Goal: Information Seeking & Learning: Find contact information

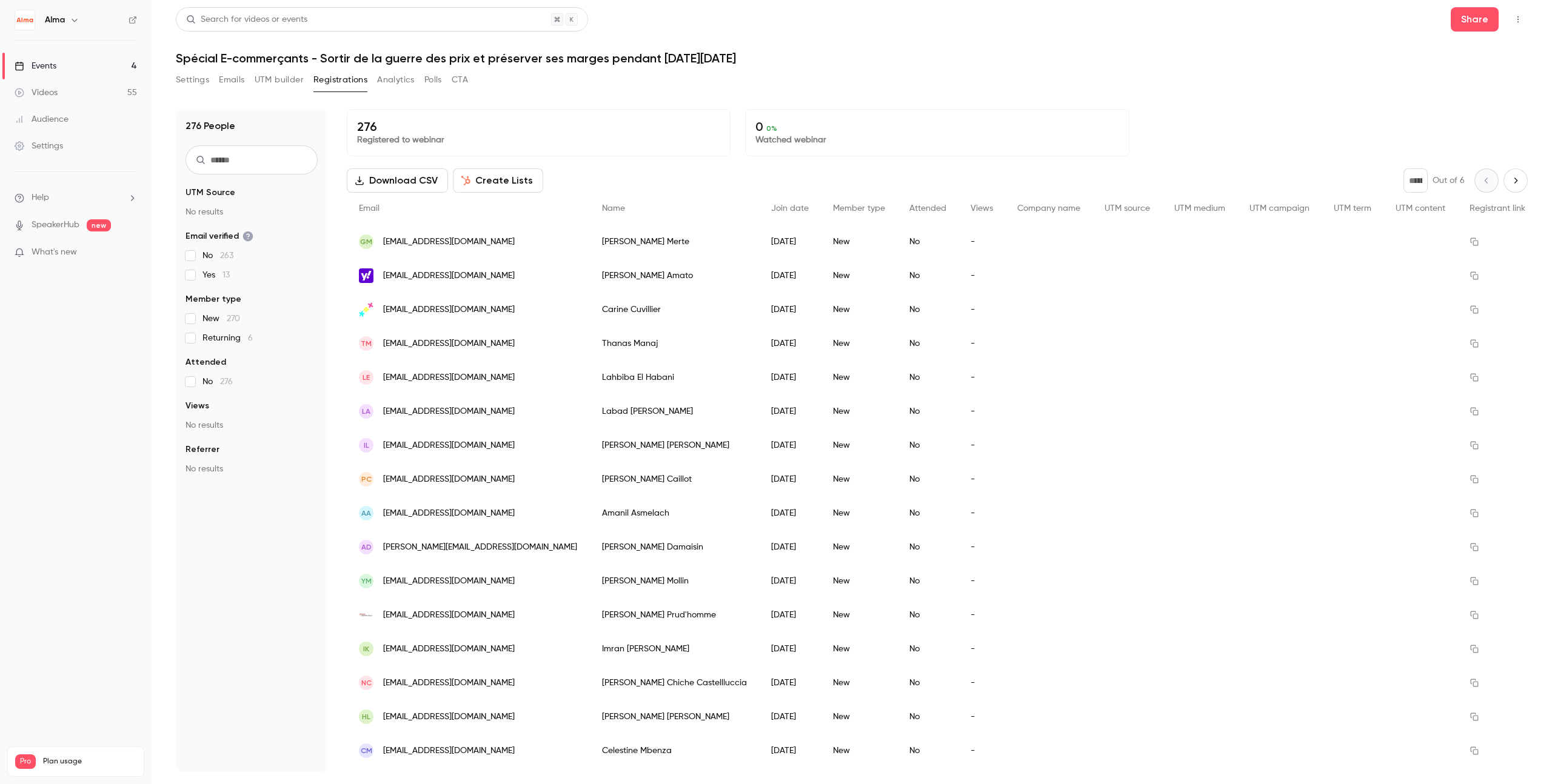
click at [1512, 183] on icon "Next page" at bounding box center [1515, 180] width 13 height 9
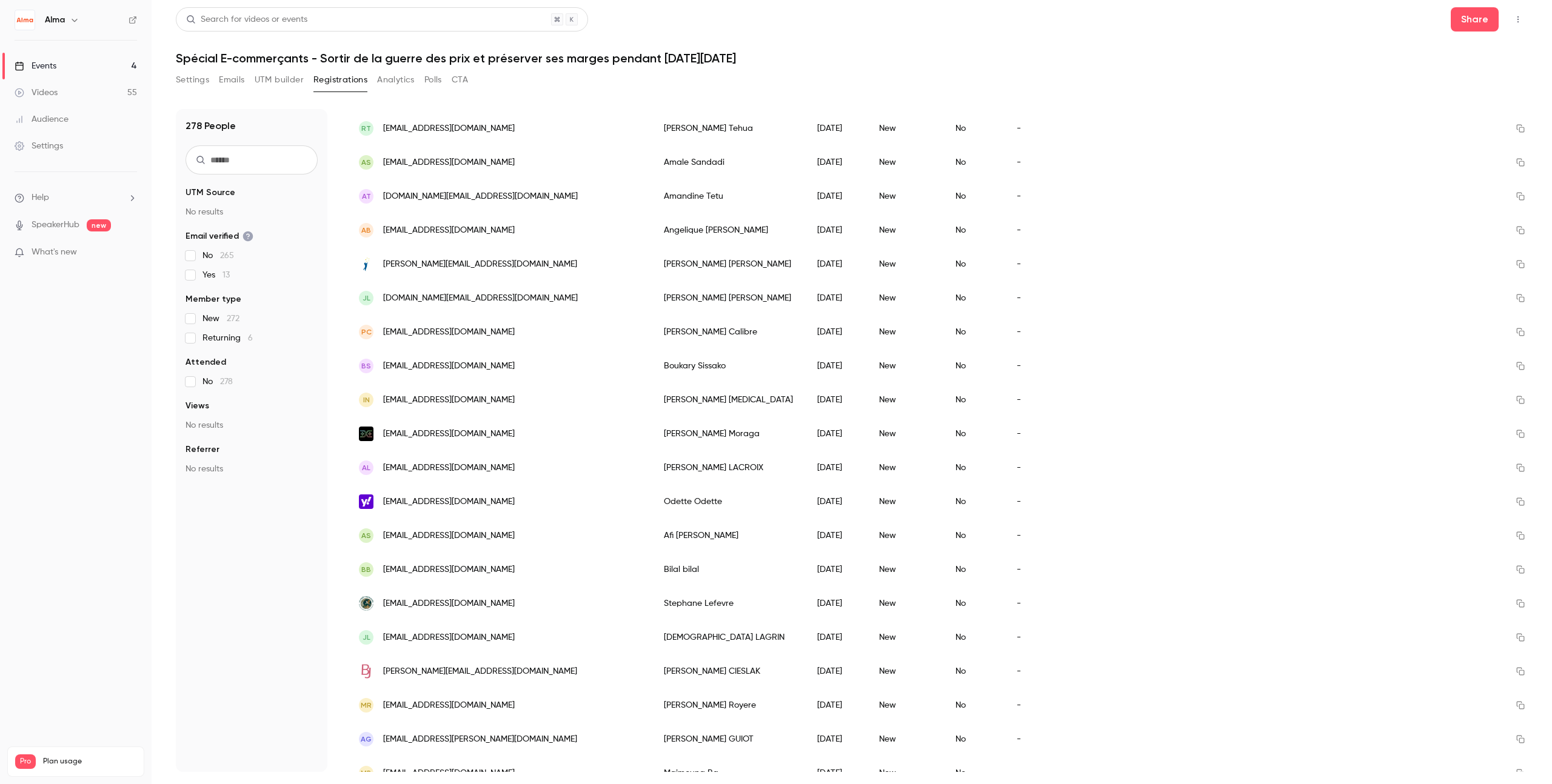
scroll to position [592, 0]
drag, startPoint x: 424, startPoint y: 434, endPoint x: 485, endPoint y: 438, distance: 61.1
click at [485, 438] on div "[EMAIL_ADDRESS][DOMAIN_NAME]" at bounding box center [500, 431] width 305 height 34
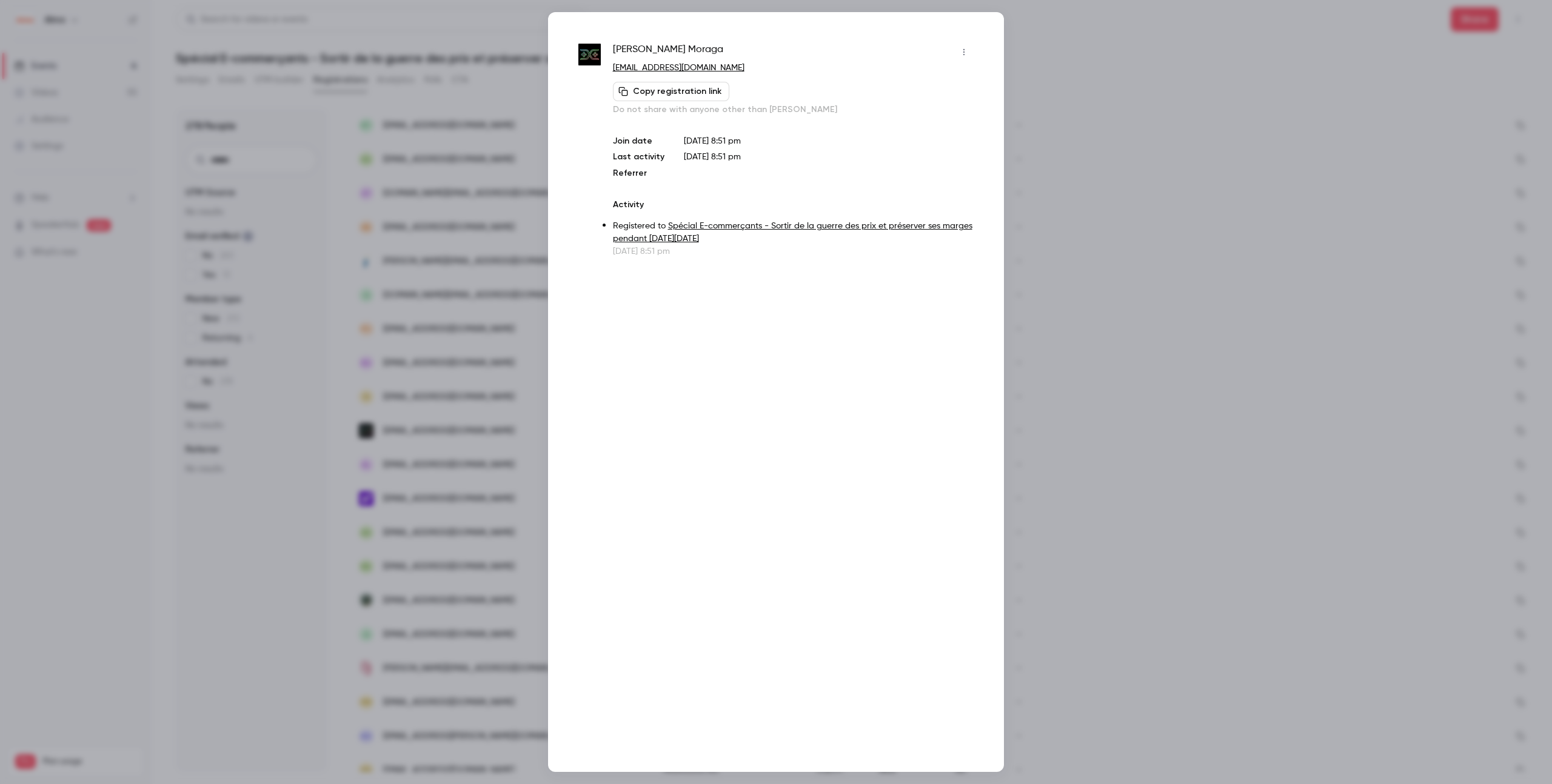
click at [1099, 382] on div at bounding box center [776, 392] width 1552 height 784
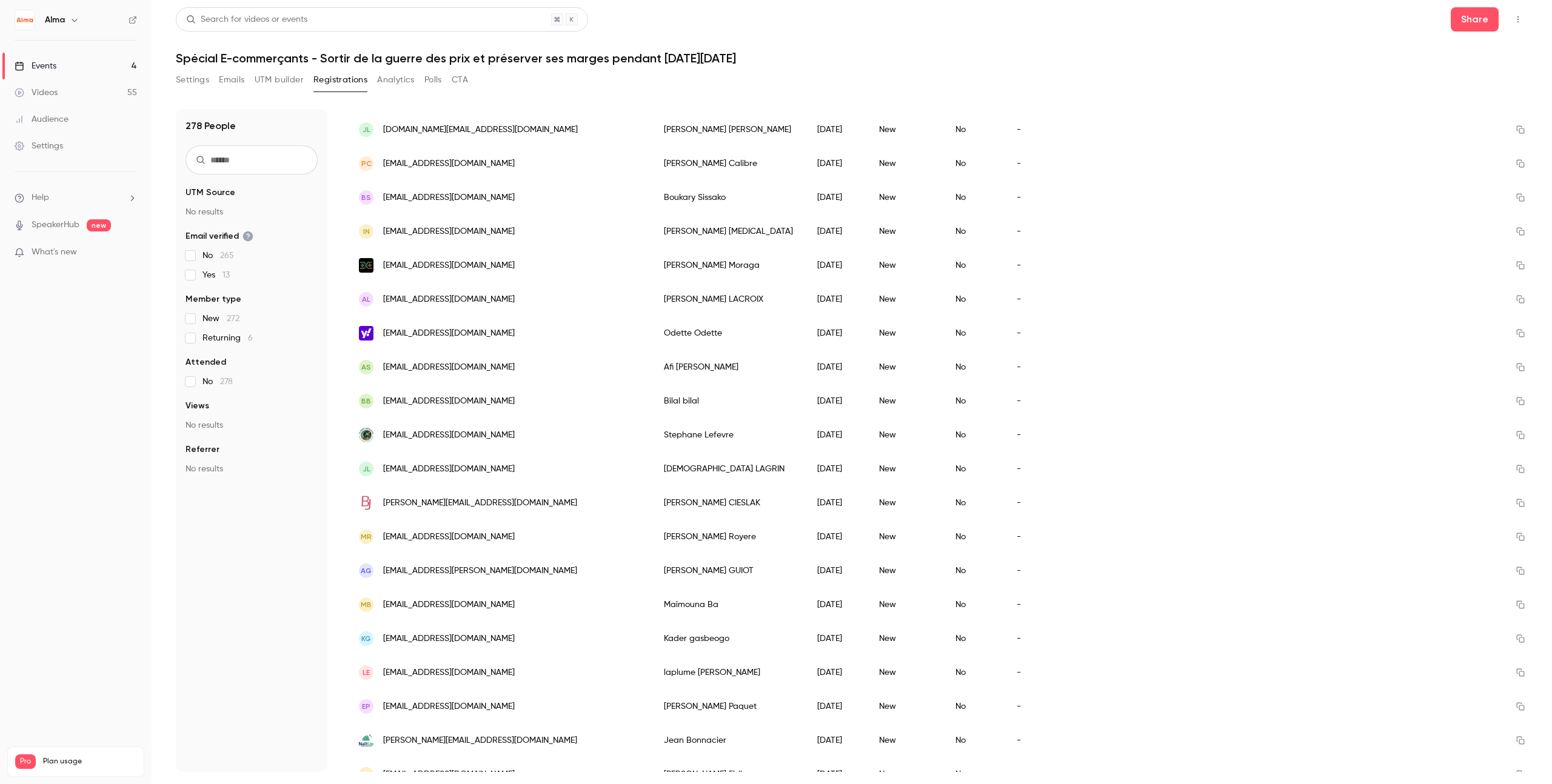
scroll to position [760, 0]
drag, startPoint x: 421, startPoint y: 433, endPoint x: 538, endPoint y: 436, distance: 117.0
click at [515, 436] on span "[EMAIL_ADDRESS][DOMAIN_NAME]" at bounding box center [449, 433] width 132 height 13
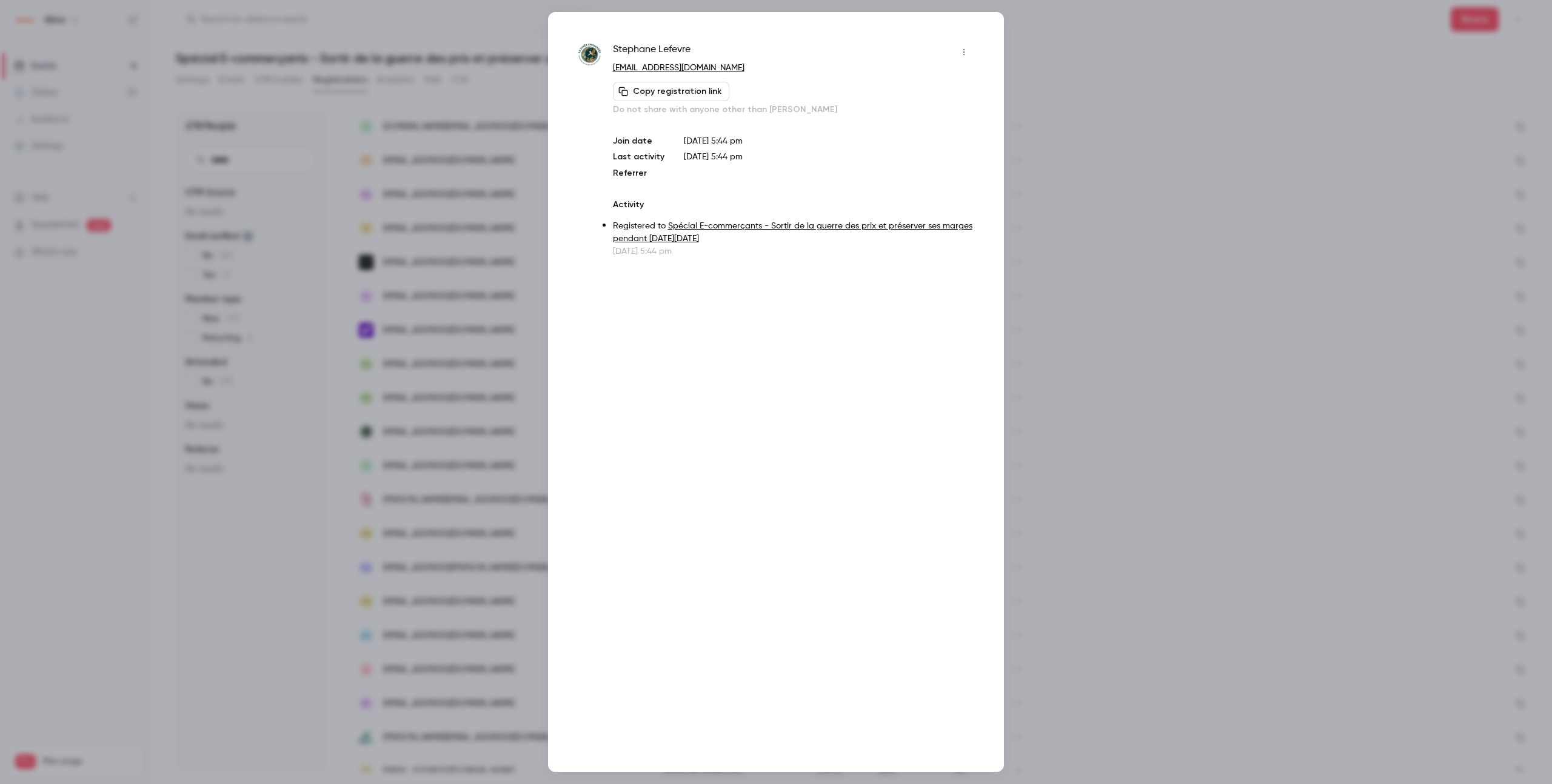
click at [1054, 395] on div at bounding box center [776, 392] width 1552 height 784
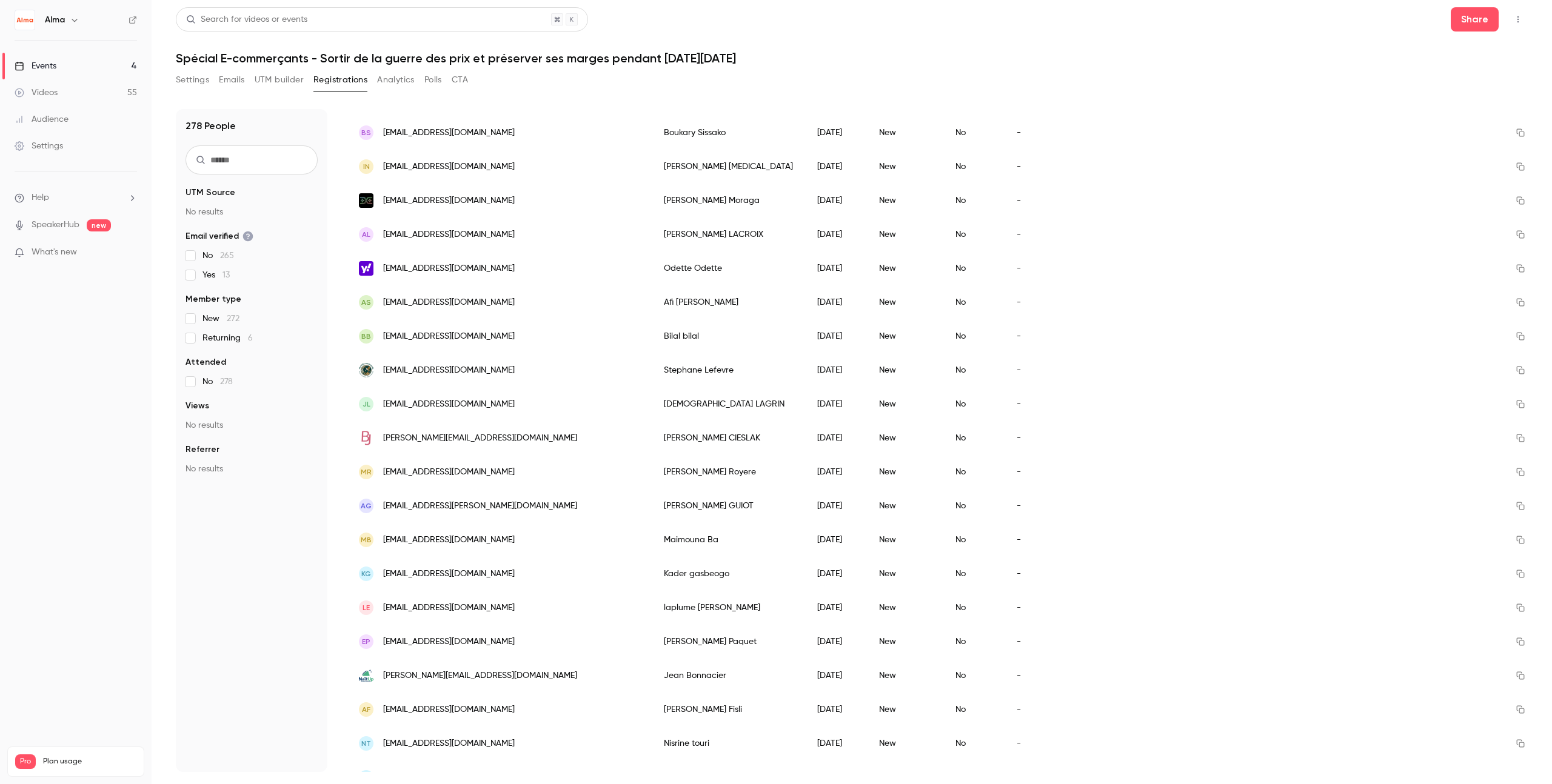
scroll to position [826, 0]
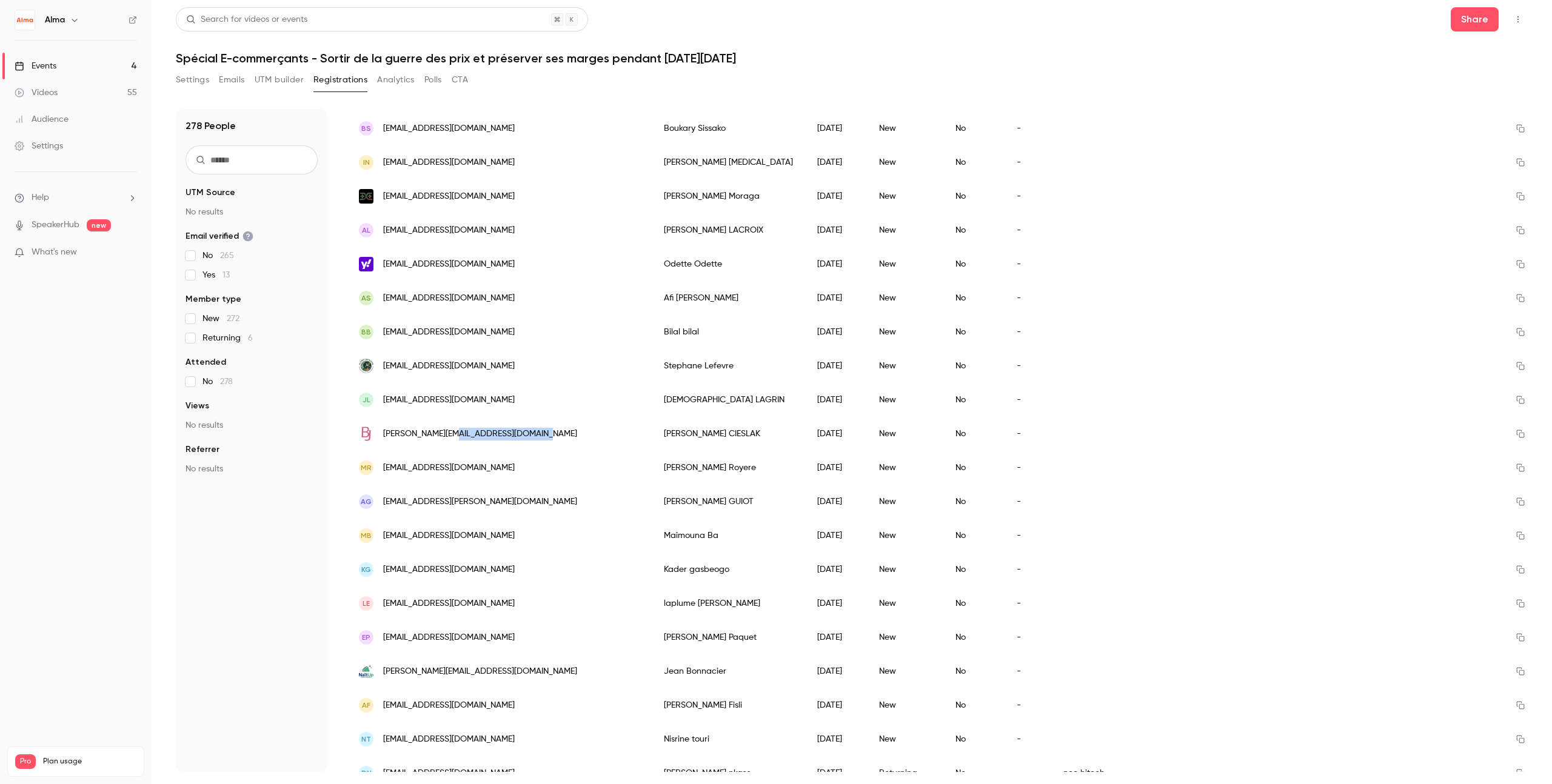
drag, startPoint x: 445, startPoint y: 434, endPoint x: 532, endPoint y: 437, distance: 87.1
click at [532, 437] on span "[PERSON_NAME][EMAIL_ADDRESS][DOMAIN_NAME]" at bounding box center [480, 434] width 194 height 13
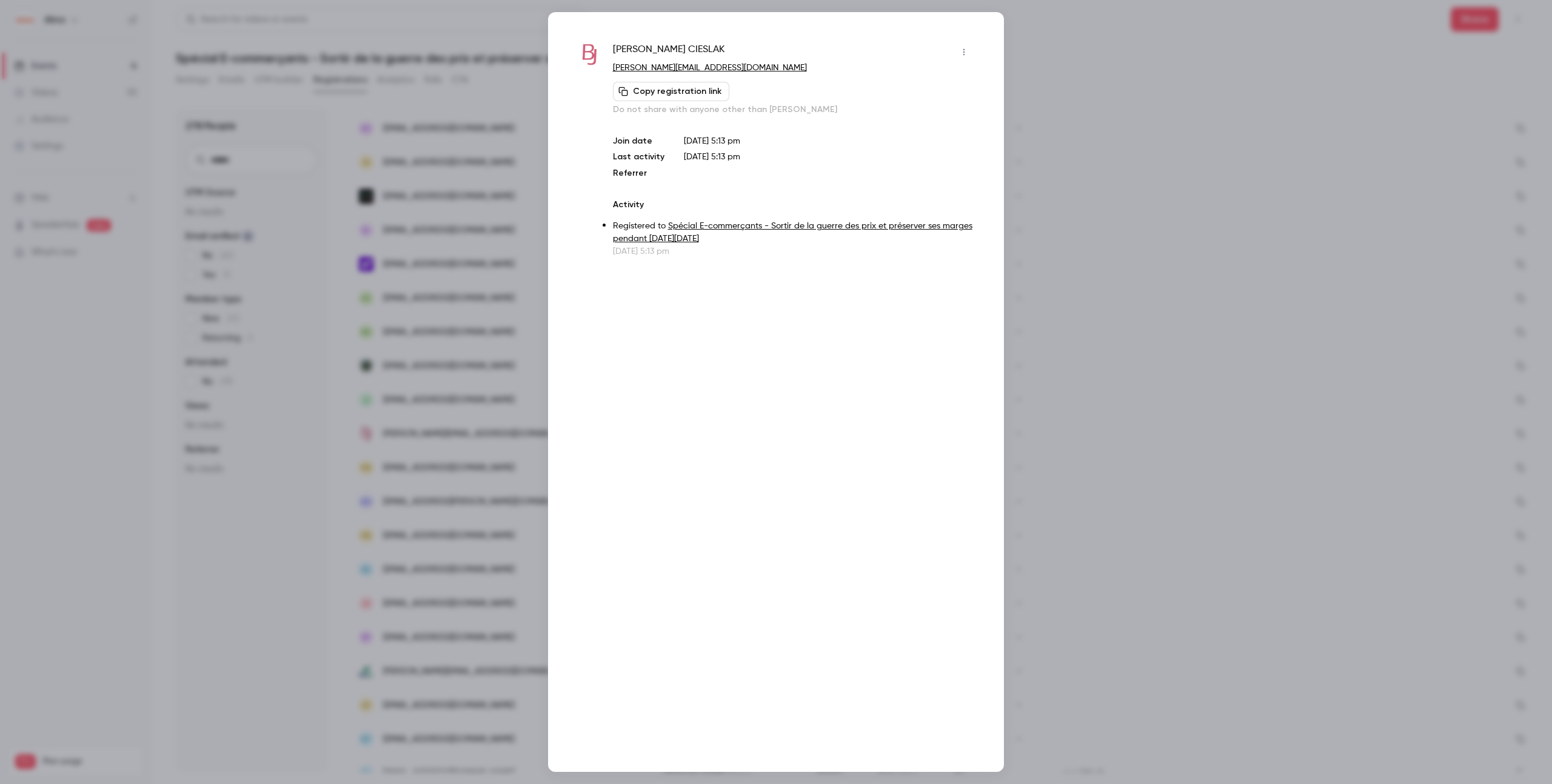
click at [481, 462] on div at bounding box center [776, 392] width 1552 height 784
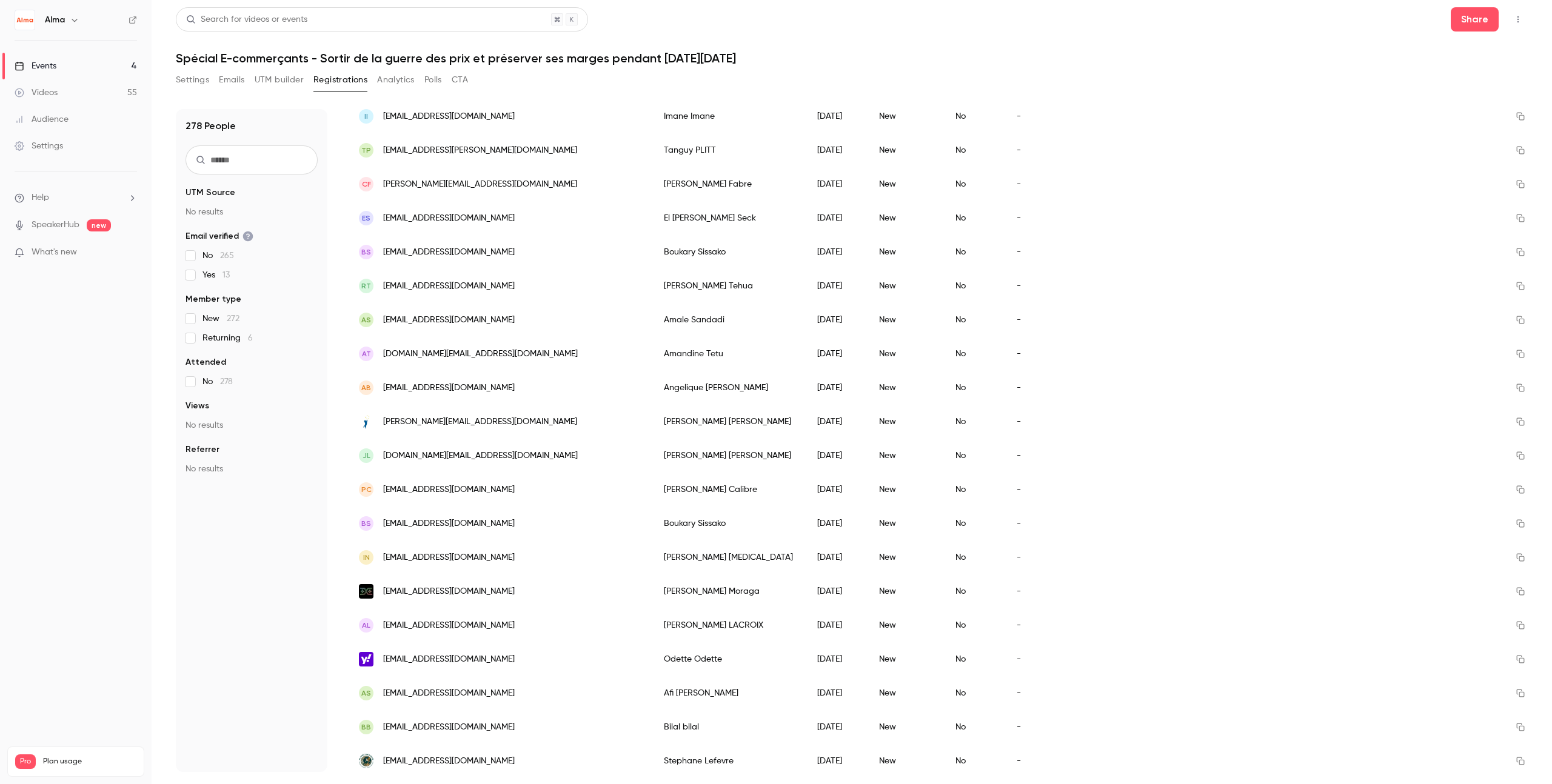
scroll to position [0, 0]
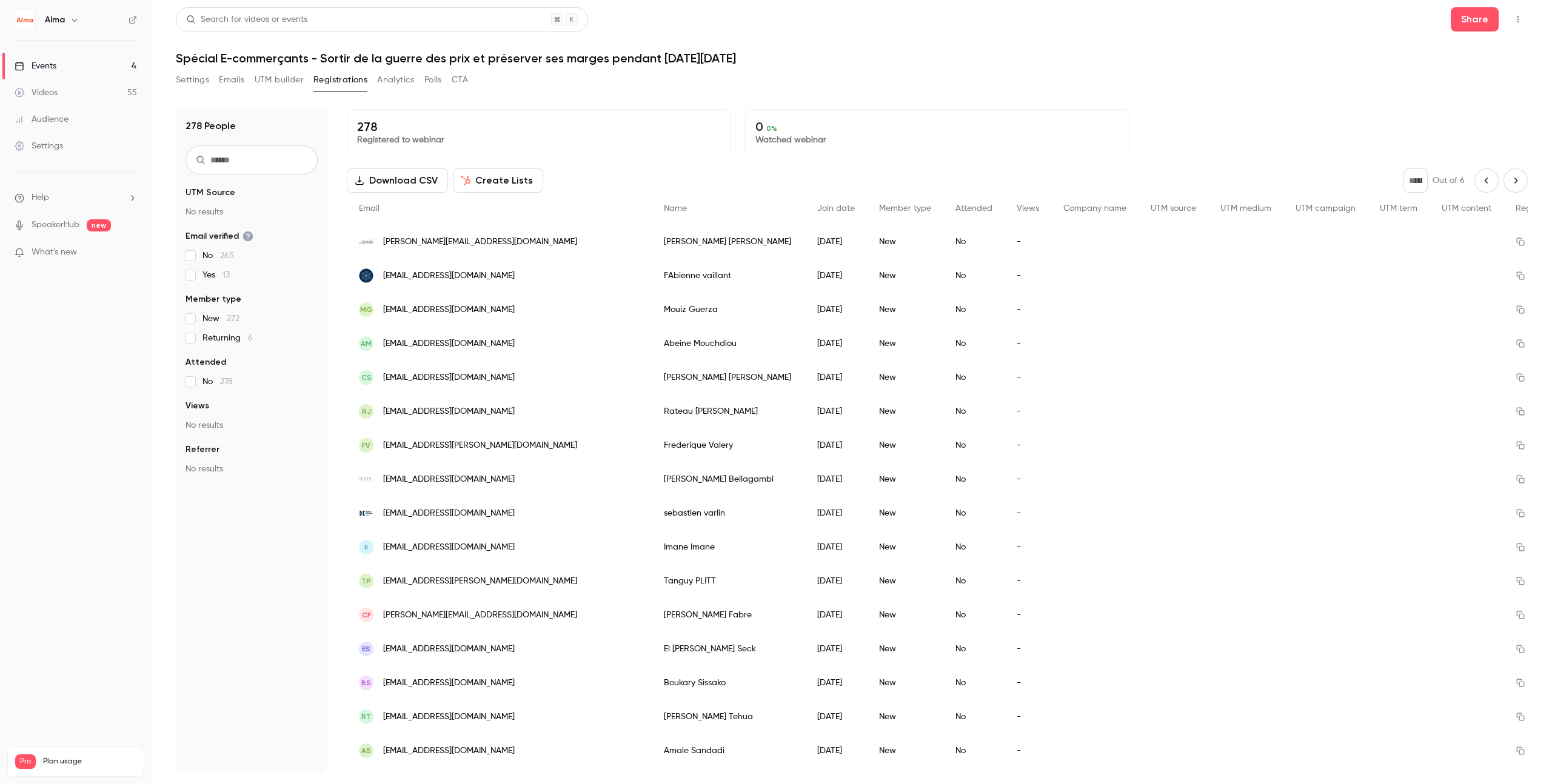
click at [1513, 183] on button "Next page" at bounding box center [1516, 181] width 25 height 25
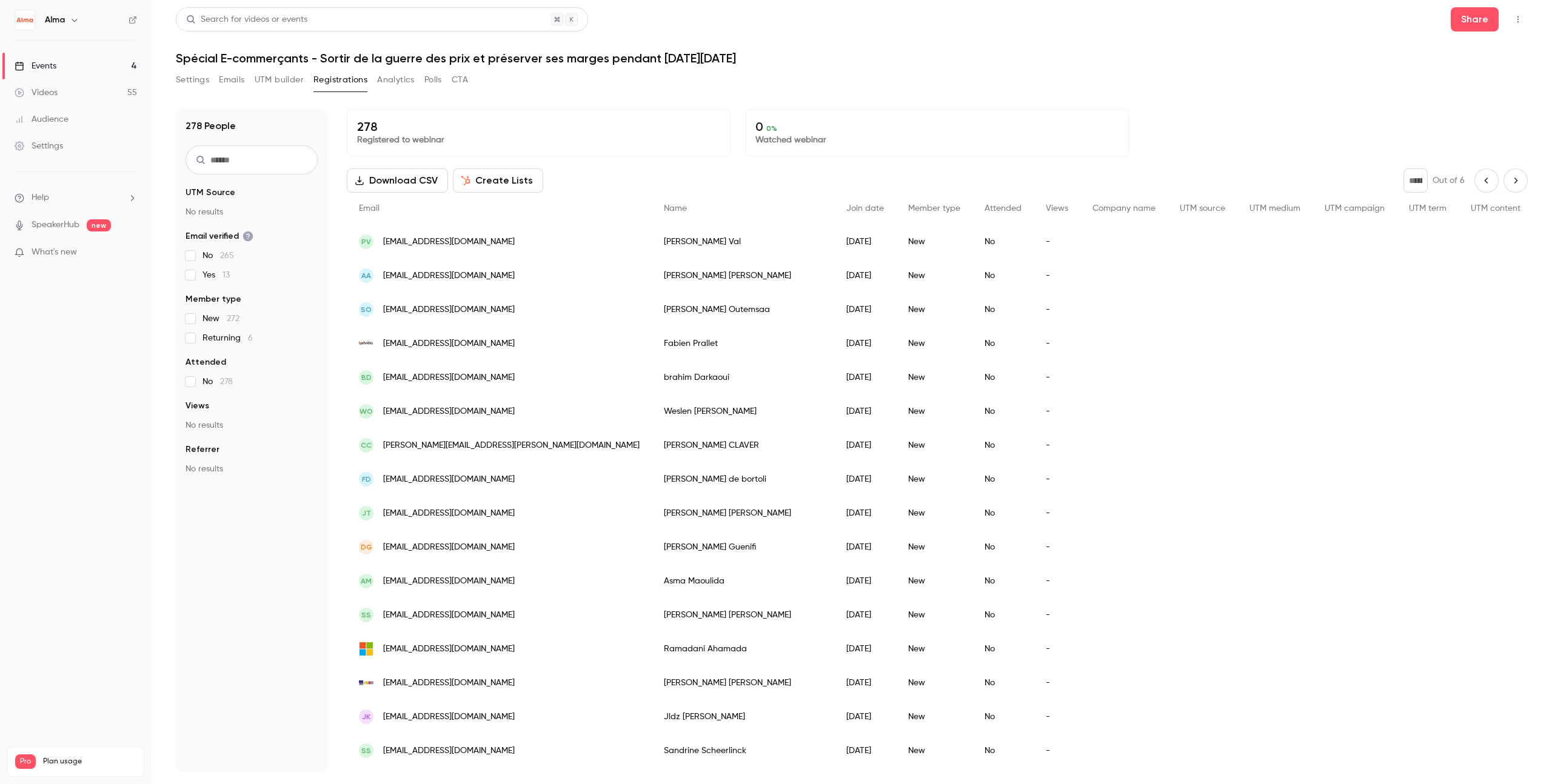
click at [492, 129] on p "278" at bounding box center [539, 126] width 363 height 14
click at [1480, 182] on icon "Previous page" at bounding box center [1486, 180] width 13 height 9
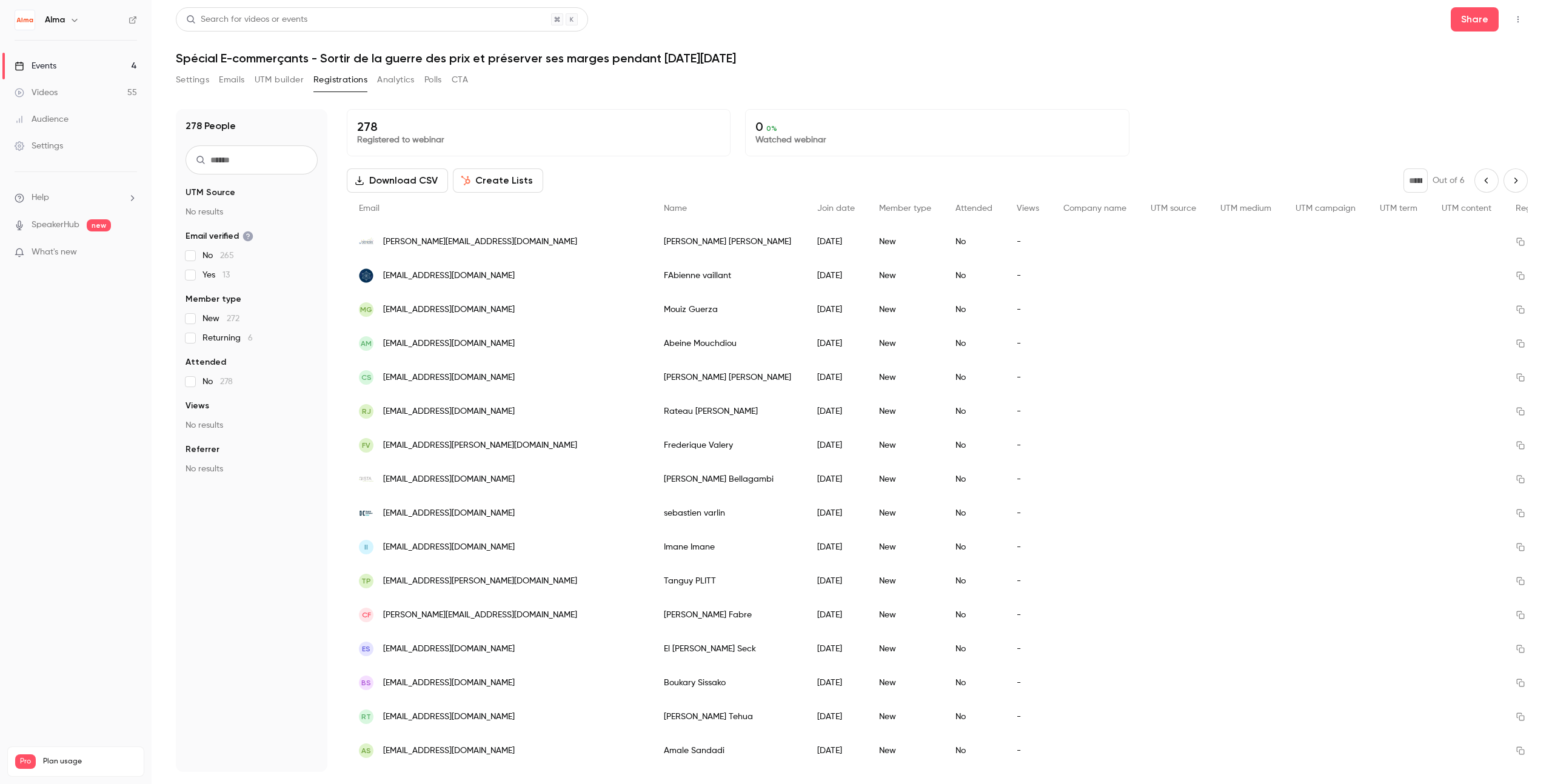
click at [1480, 182] on icon "Previous page" at bounding box center [1486, 180] width 13 height 9
type input "*"
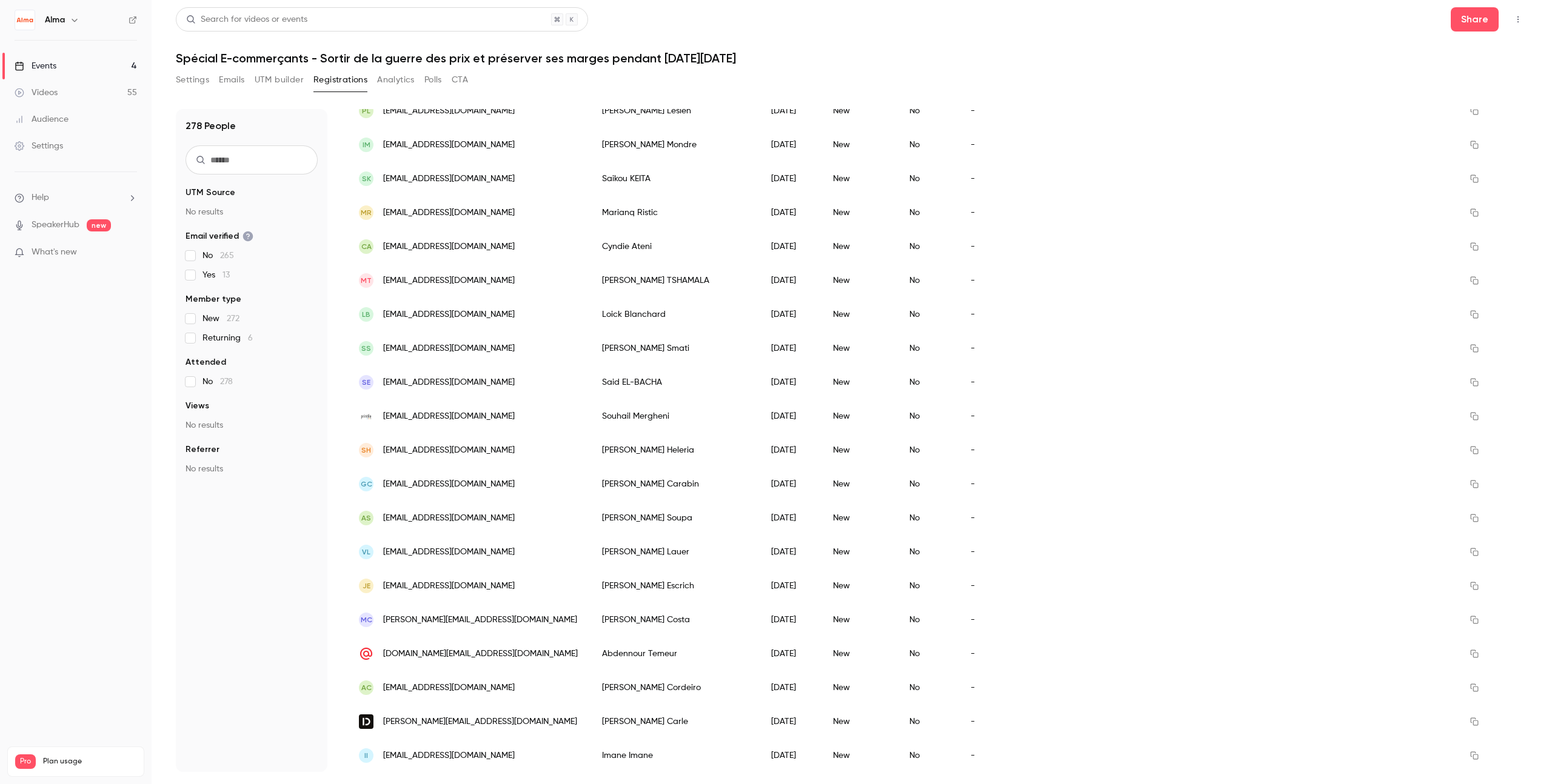
scroll to position [1150, 0]
